Goal: Task Accomplishment & Management: Complete application form

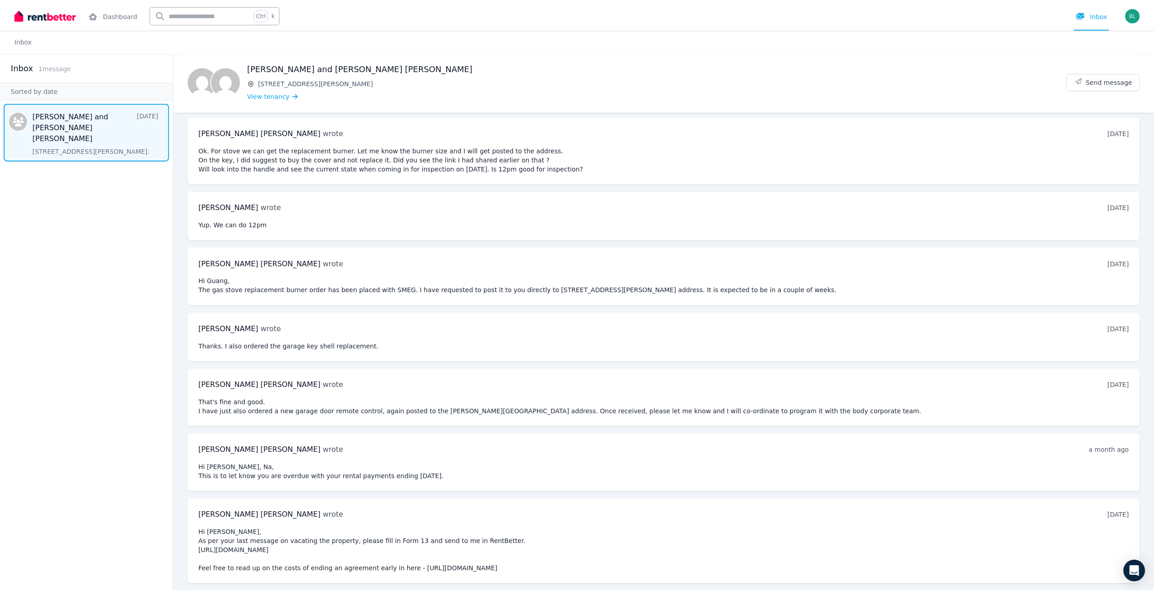
scroll to position [902, 0]
click at [104, 316] on aside "Inbox 1 message Sorted by date [PERSON_NAME] and [PERSON_NAME] [PERSON_NAME] [D…" at bounding box center [87, 322] width 174 height 539
drag, startPoint x: 632, startPoint y: 541, endPoint x: 223, endPoint y: 544, distance: 408.9
click at [216, 547] on div "[PERSON_NAME] [PERSON_NAME] wrote [DATE] 4:46 pm [DATE][DATE] Hi [PERSON_NAME],…" at bounding box center [667, 541] width 957 height 85
copy pre "[URL][DOMAIN_NAME]"
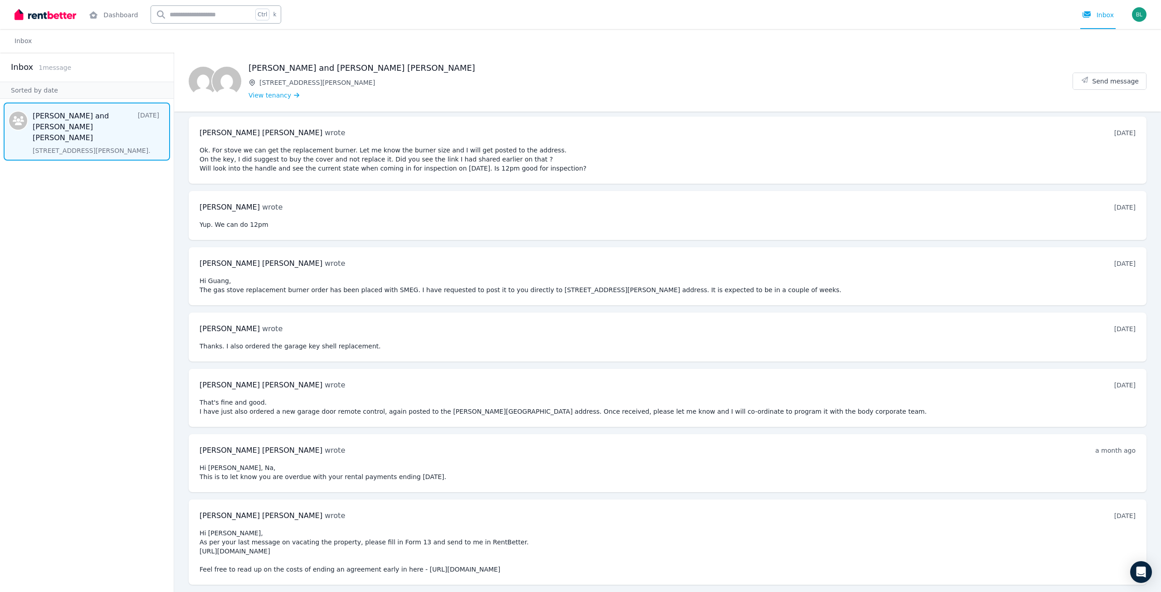
click at [437, 533] on pre "Hi [PERSON_NAME], As per your last message on vacating the property, please fil…" at bounding box center [667, 550] width 936 height 45
click at [134, 15] on link "Dashboard" at bounding box center [113, 14] width 53 height 29
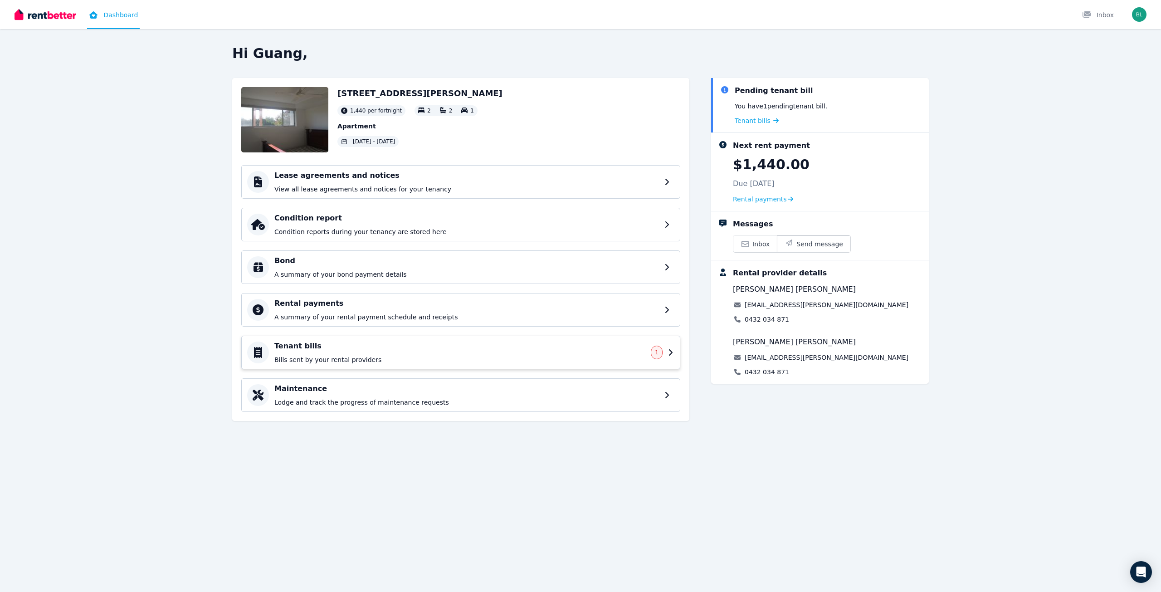
click at [573, 364] on p "Bills sent by your rental providers" at bounding box center [459, 359] width 371 height 9
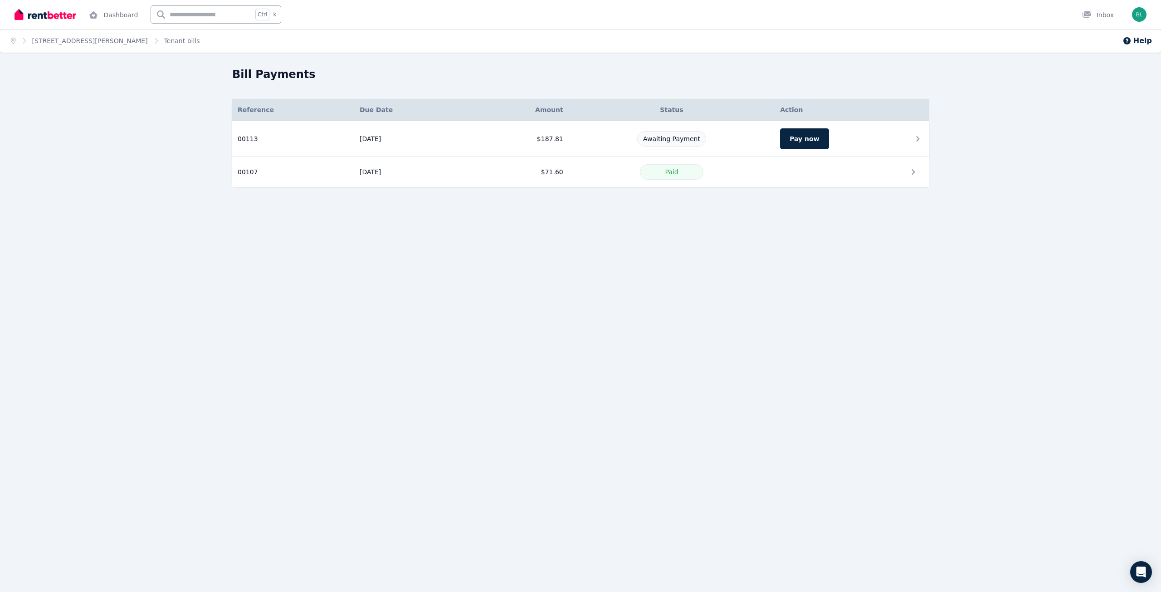
click at [685, 142] on span "Awaiting Payment" at bounding box center [671, 138] width 57 height 7
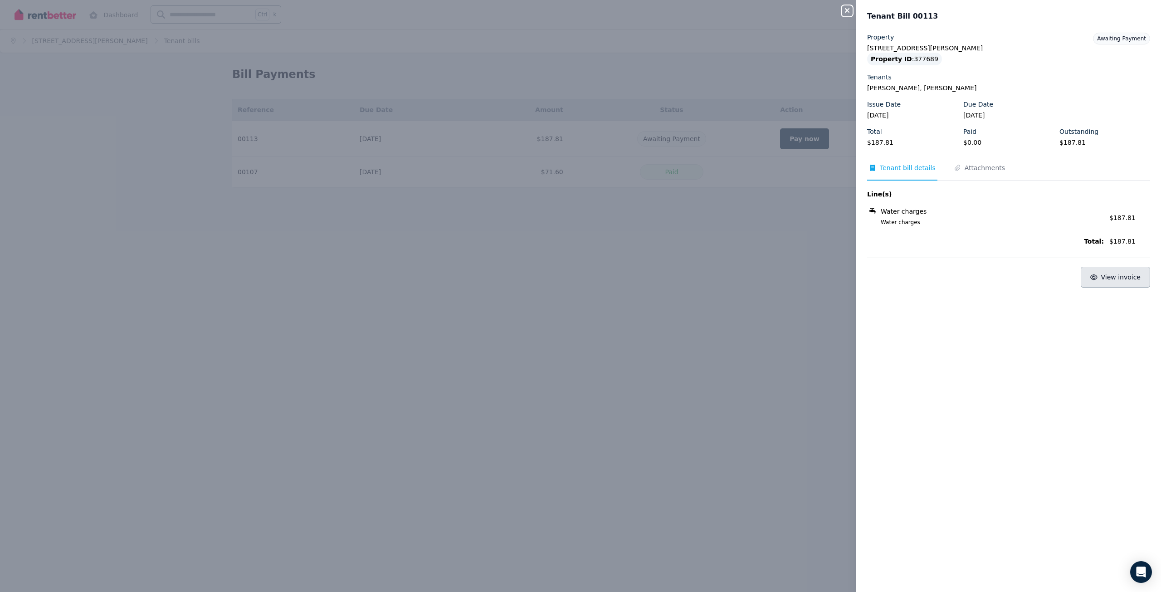
click at [1101, 287] on button "View invoice" at bounding box center [1114, 277] width 69 height 21
click at [556, 369] on div "Close panel Tenant Bill 00113 Property [STREET_ADDRESS][PERSON_NAME] Property I…" at bounding box center [580, 296] width 1161 height 592
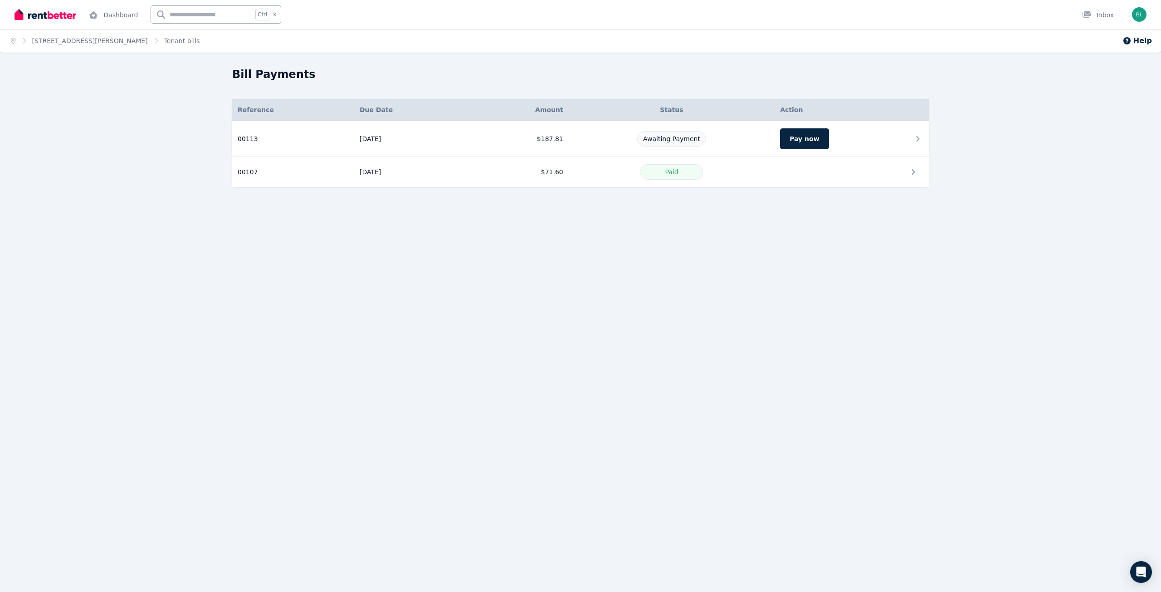
click at [912, 144] on icon at bounding box center [917, 138] width 11 height 11
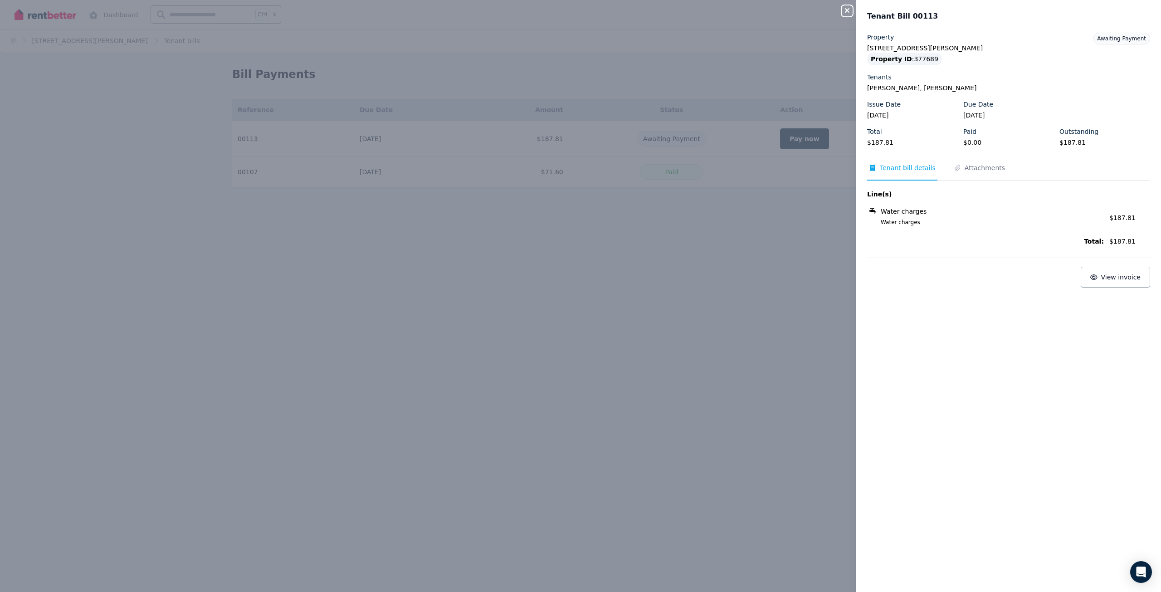
click at [559, 350] on div "Close panel Tenant Bill 00113 Property [STREET_ADDRESS][PERSON_NAME] Property I…" at bounding box center [580, 296] width 1161 height 592
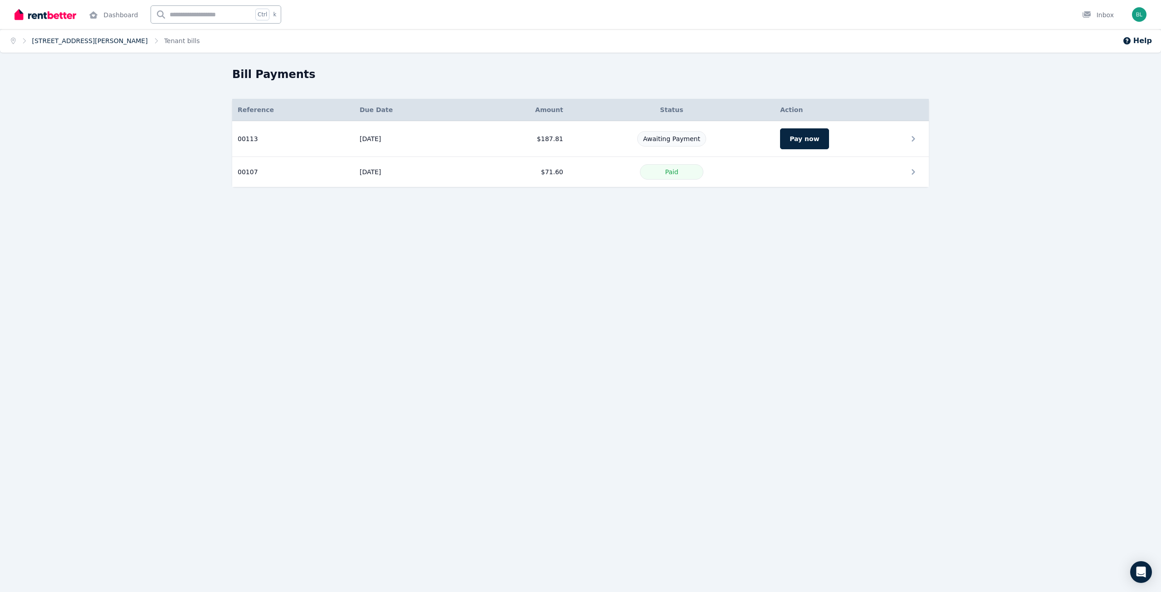
click at [106, 44] on link "[STREET_ADDRESS][PERSON_NAME]" at bounding box center [90, 40] width 116 height 7
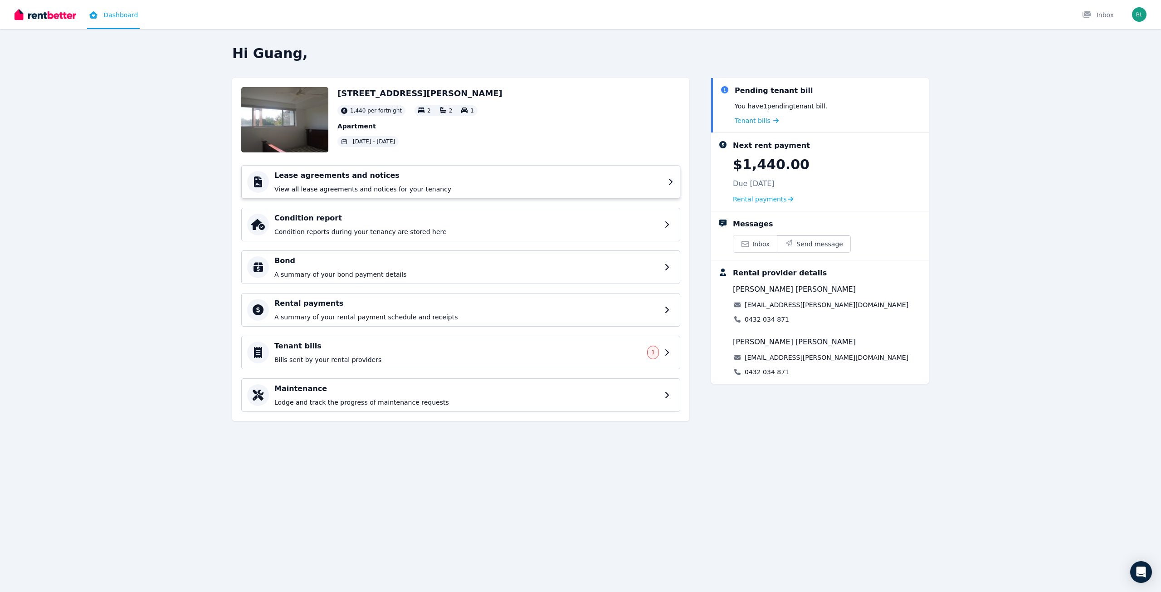
click at [423, 194] on p "View all lease agreements and notices for your tenancy" at bounding box center [468, 189] width 388 height 9
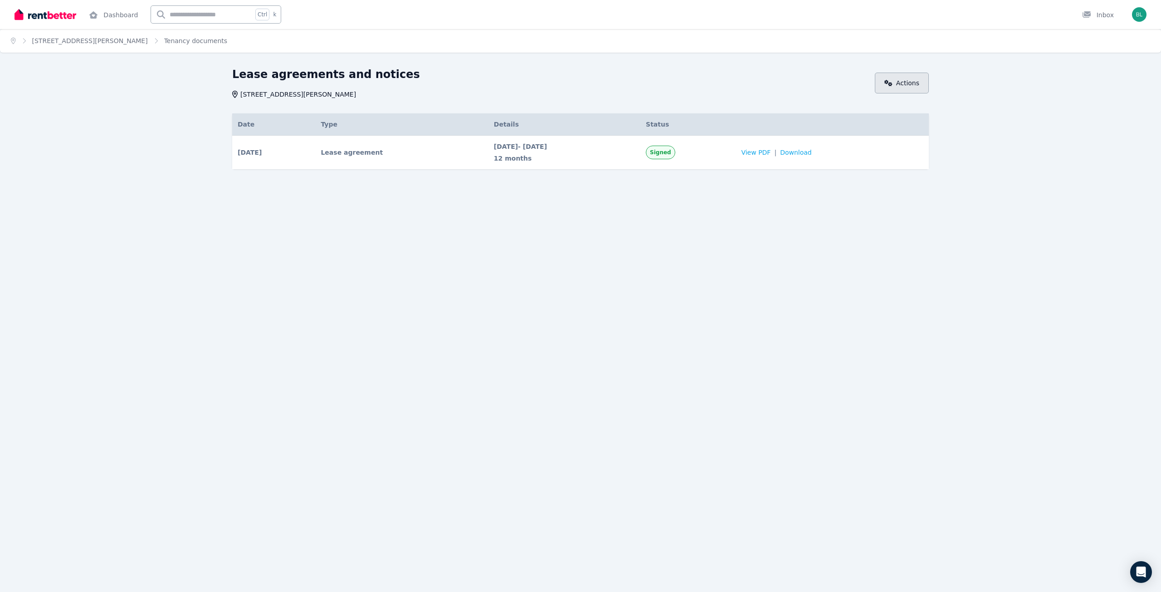
click at [916, 90] on link "Actions" at bounding box center [901, 83] width 54 height 21
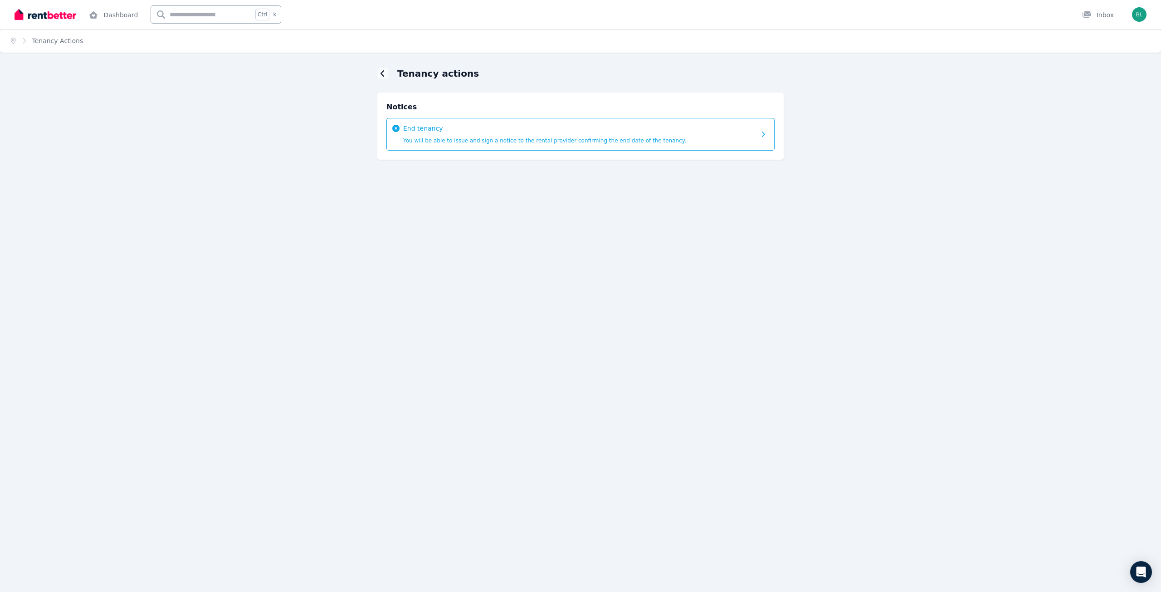
click at [434, 144] on span "You will be able to issue and sign a notice to the rental provider confirming t…" at bounding box center [544, 140] width 283 height 6
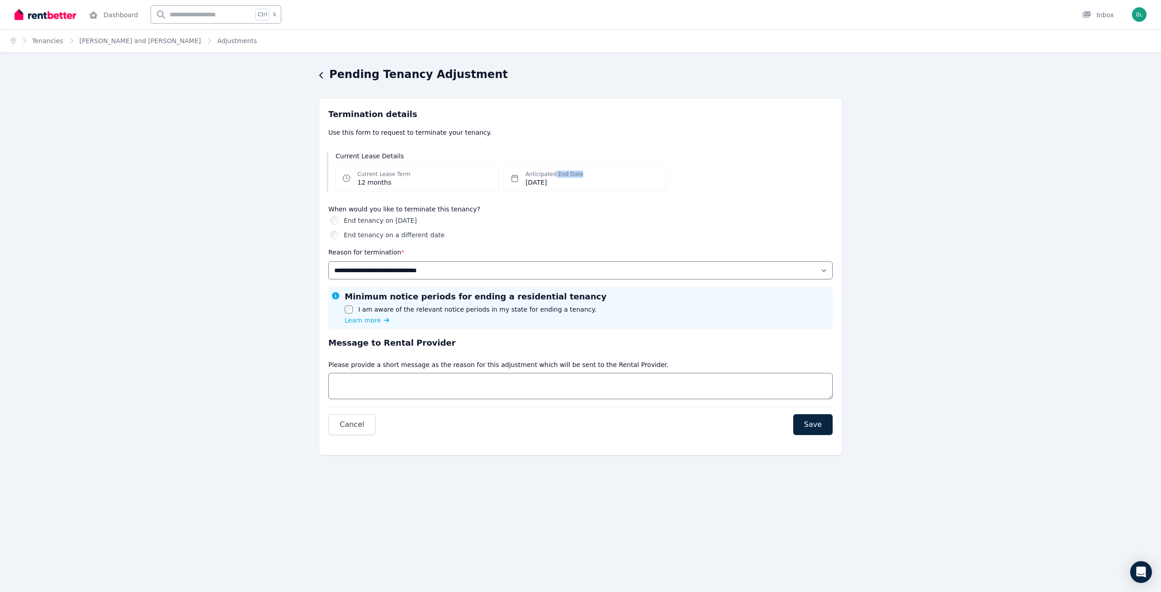
drag, startPoint x: 550, startPoint y: 196, endPoint x: 584, endPoint y: 194, distance: 33.6
click at [584, 191] on div "Anticipated End Date [DATE]" at bounding box center [585, 178] width 163 height 25
click at [588, 191] on div "Anticipated End Date [DATE]" at bounding box center [585, 178] width 163 height 25
click at [344, 239] on label "End tenancy on a different date" at bounding box center [394, 234] width 101 height 9
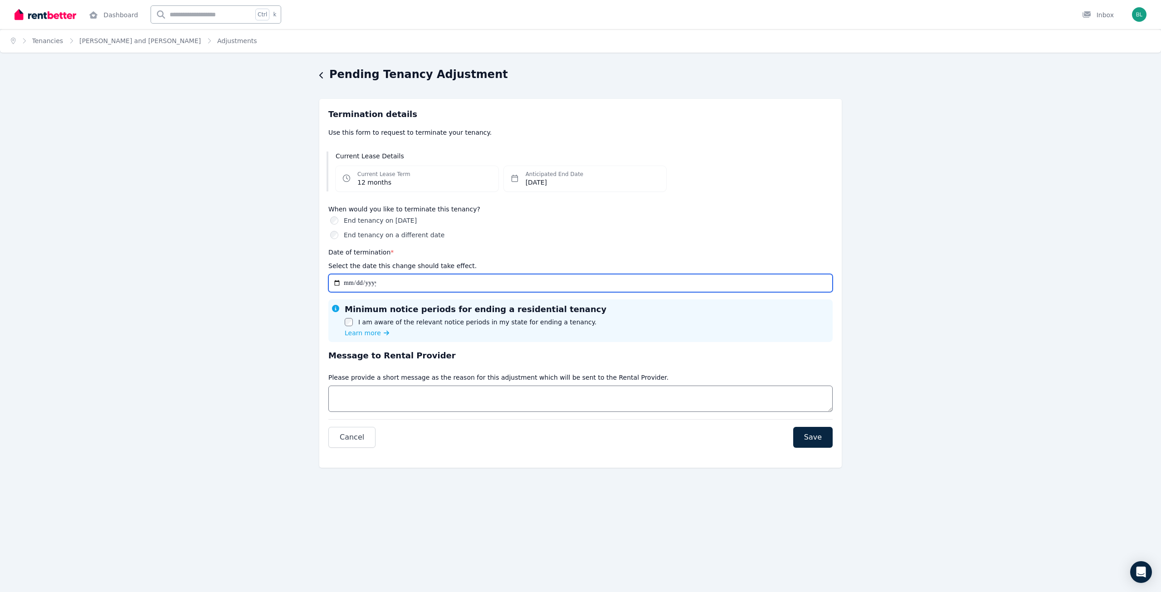
click at [328, 292] on input "Date of termination *" at bounding box center [580, 283] width 504 height 18
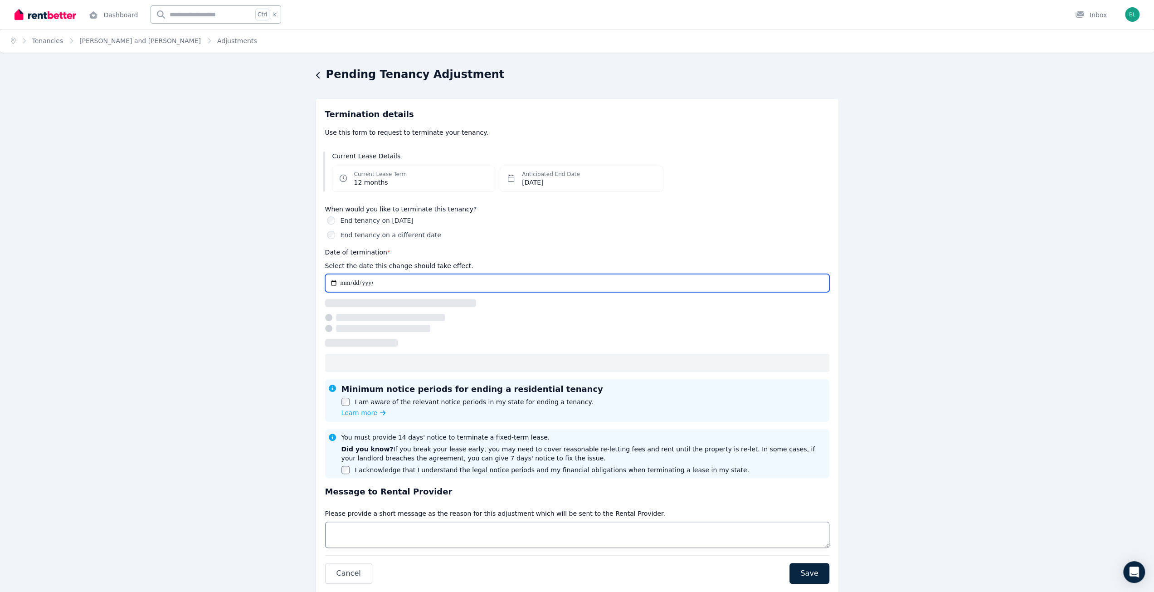
type input "**********"
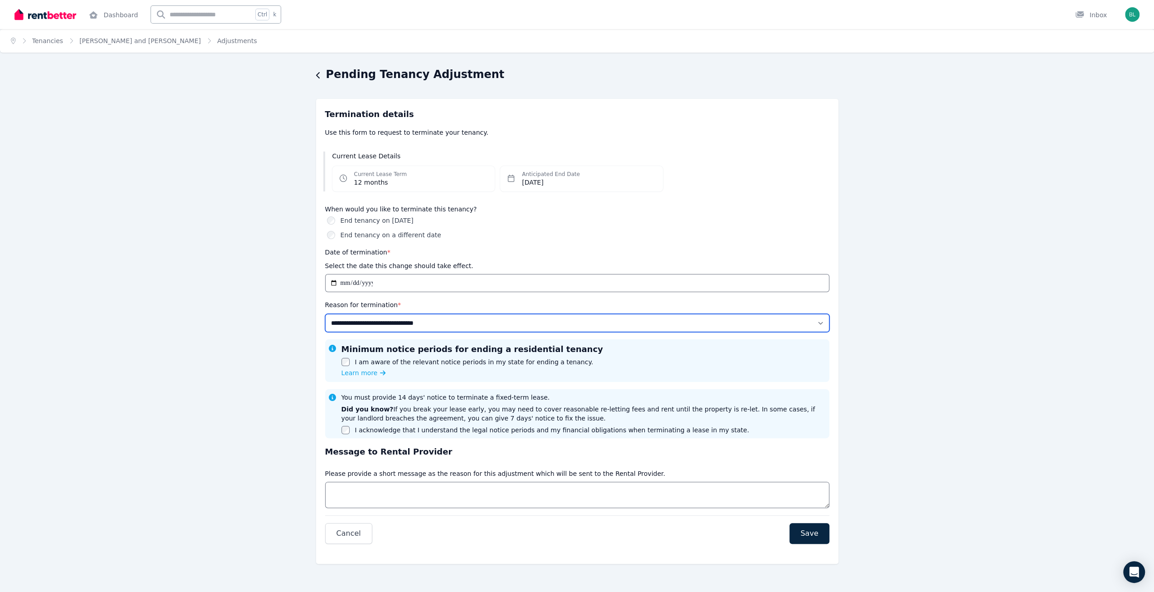
click at [358, 332] on select "**********" at bounding box center [577, 323] width 504 height 18
select select "**********"
click at [325, 332] on select "**********" at bounding box center [577, 323] width 504 height 18
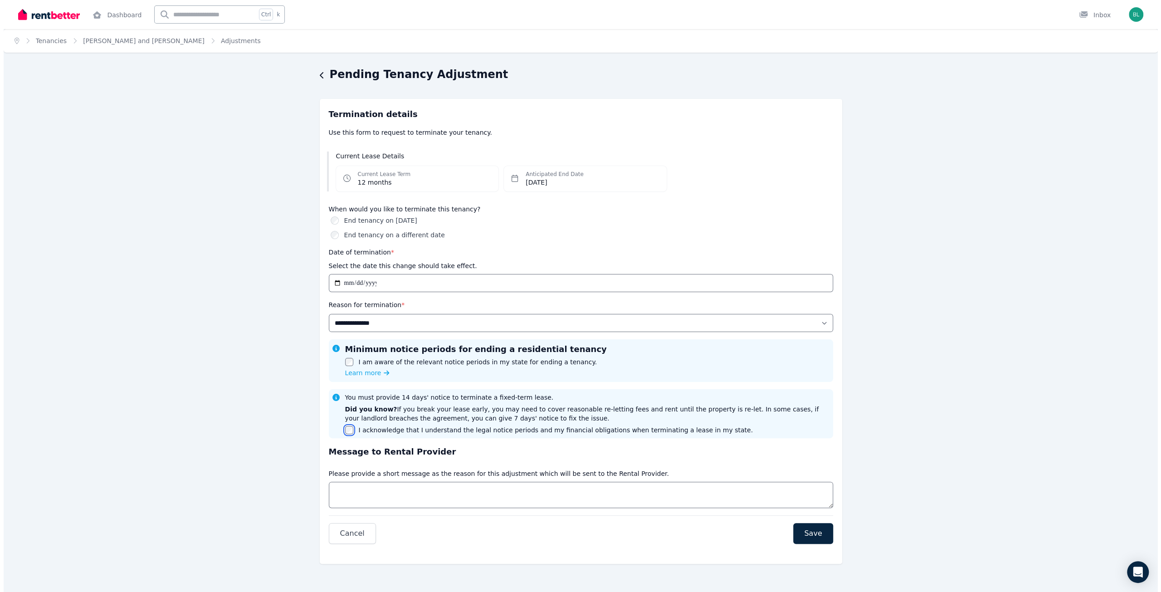
scroll to position [69, 0]
click at [340, 482] on textarea "Message" at bounding box center [577, 494] width 504 height 26
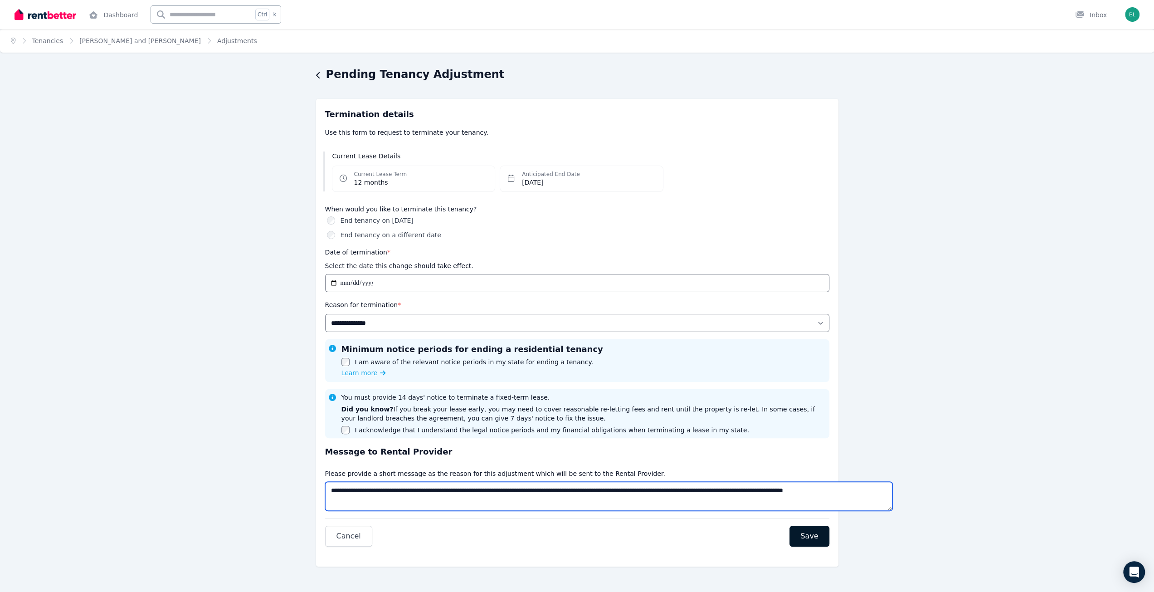
type textarea "**********"
click at [818, 530] on span "Save" at bounding box center [809, 535] width 18 height 11
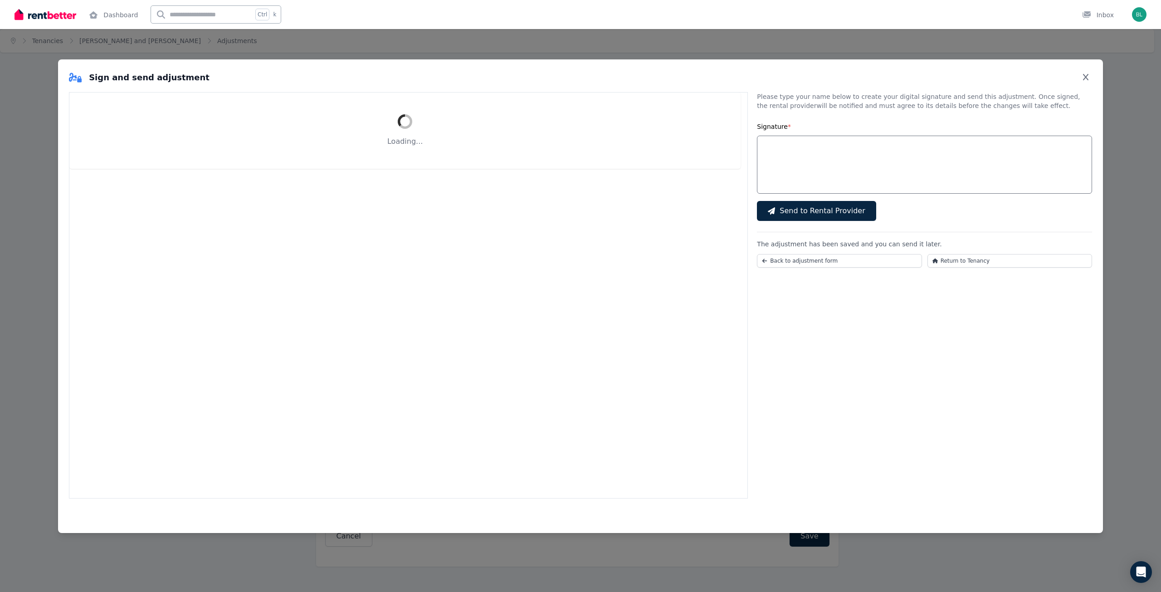
scroll to position [0, 0]
select select "**********"
drag, startPoint x: 789, startPoint y: 198, endPoint x: 807, endPoint y: 179, distance: 26.3
click at [834, 171] on input "Signature *" at bounding box center [924, 165] width 335 height 58
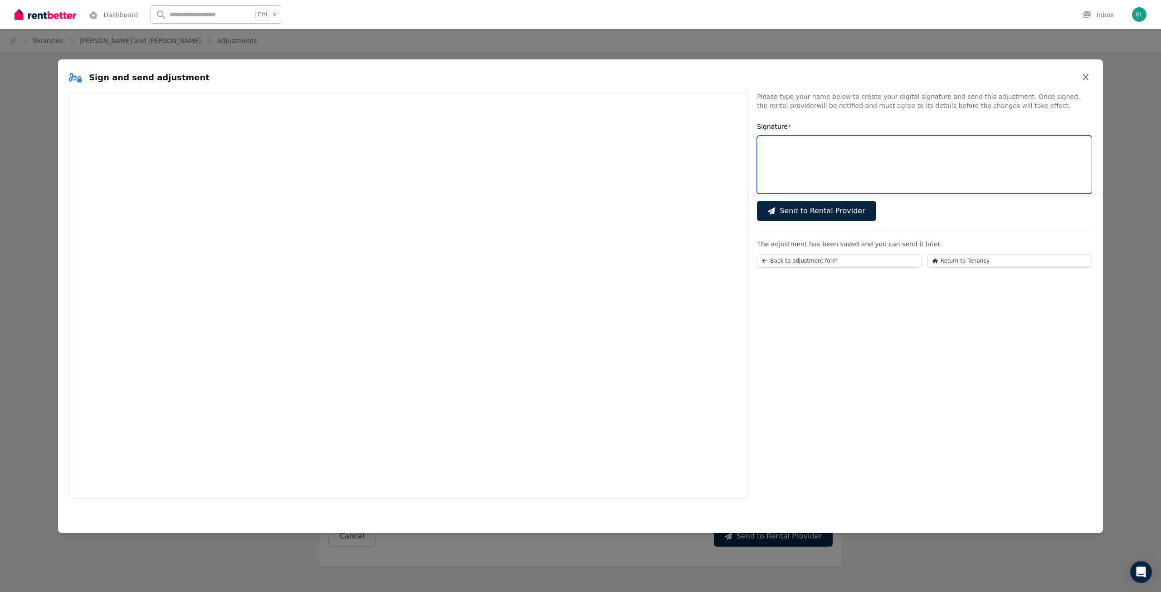
scroll to position [16, 0]
click at [830, 182] on input "Signature *" at bounding box center [924, 165] width 335 height 58
type input "*"
type input "**********"
click at [834, 216] on span "Send to Rental Provider" at bounding box center [821, 210] width 85 height 11
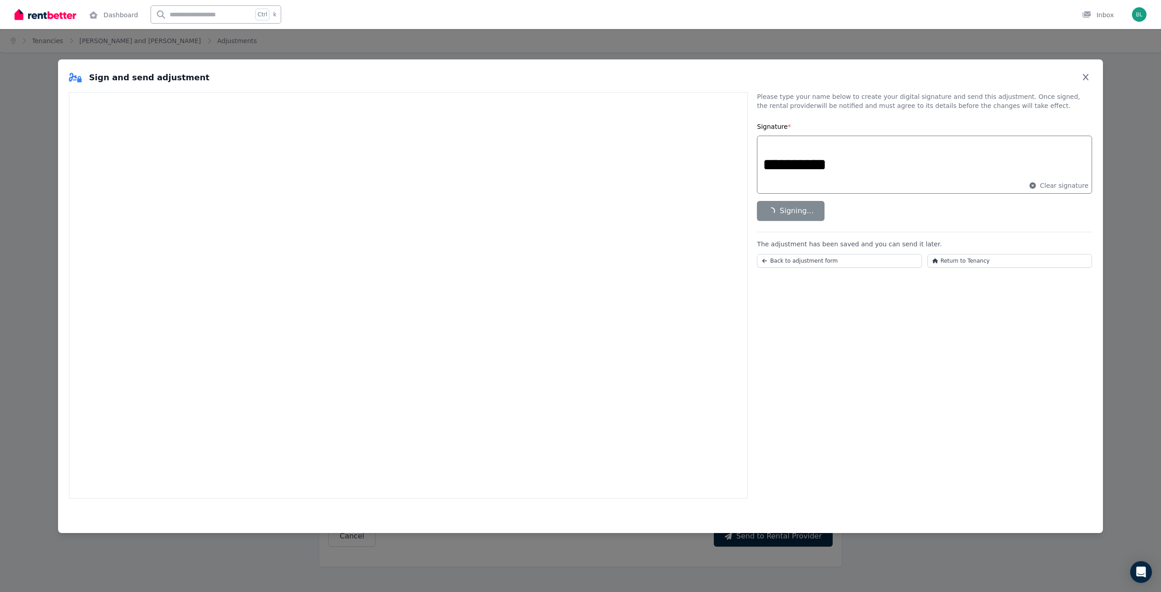
scroll to position [0, 0]
